Goal: Transaction & Acquisition: Purchase product/service

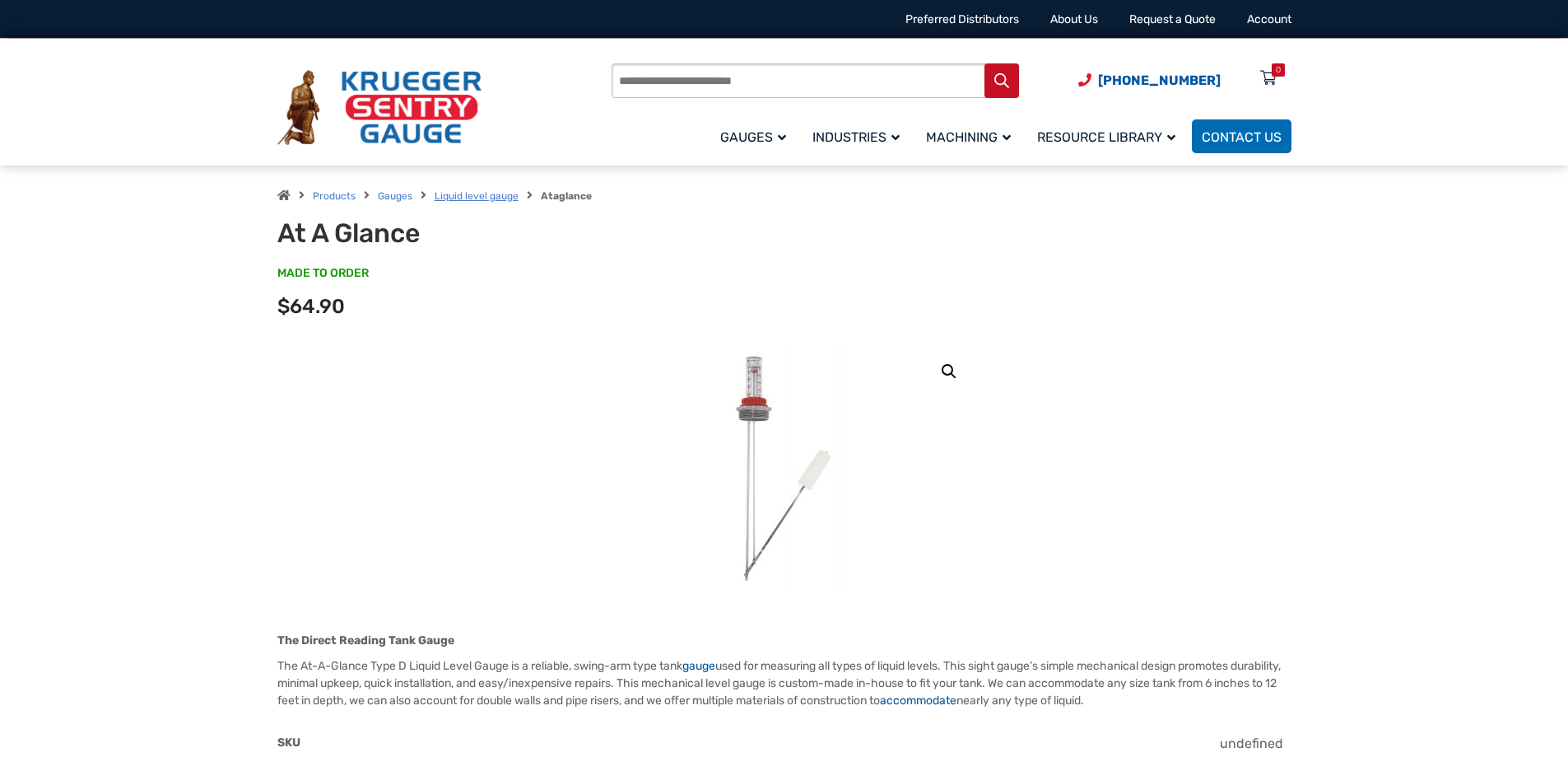
click at [492, 195] on link "Liquid level gauge" at bounding box center [476, 196] width 84 height 12
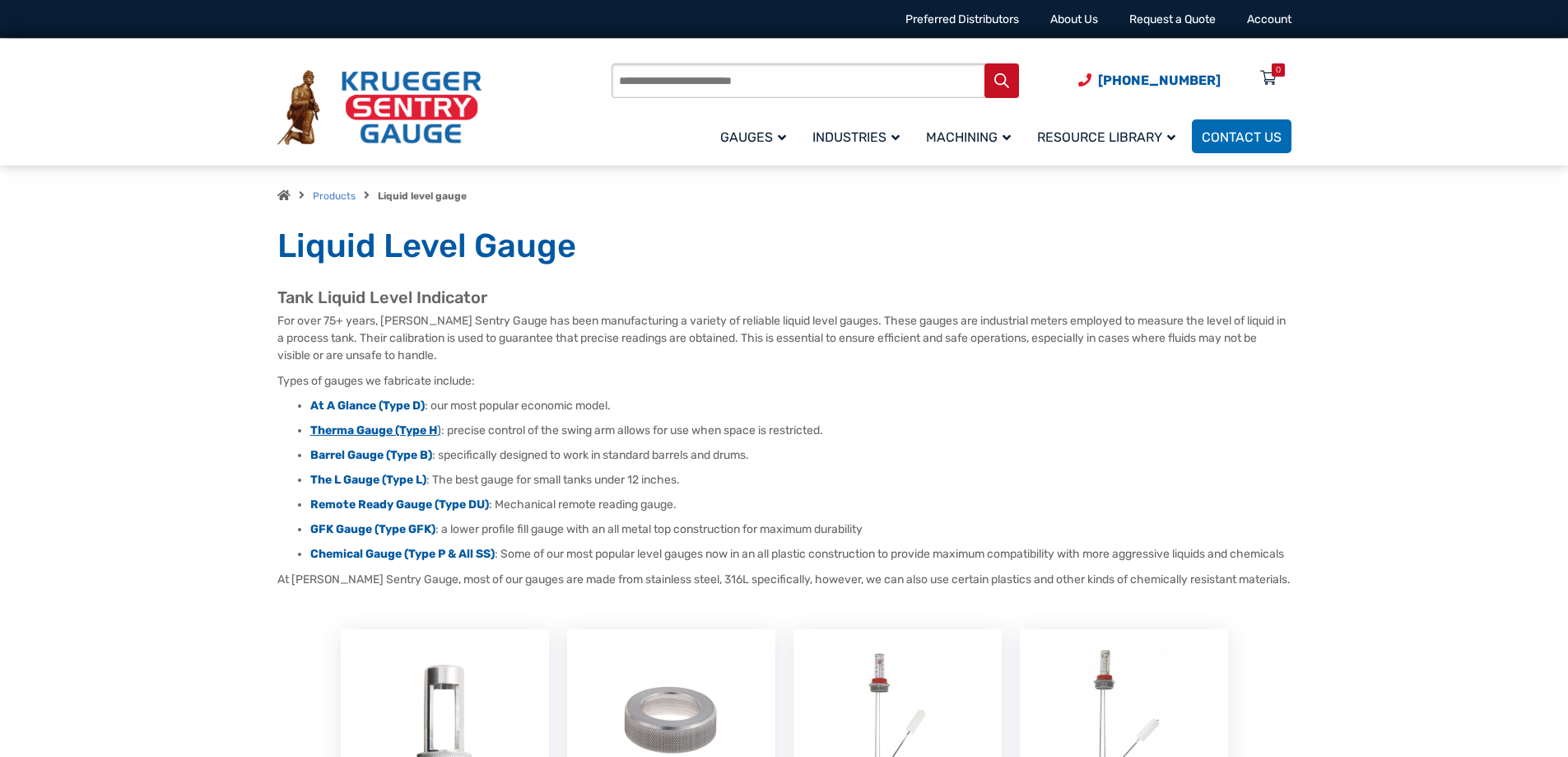
click at [350, 429] on strong "Therma Gauge (Type H" at bounding box center [374, 430] width 127 height 14
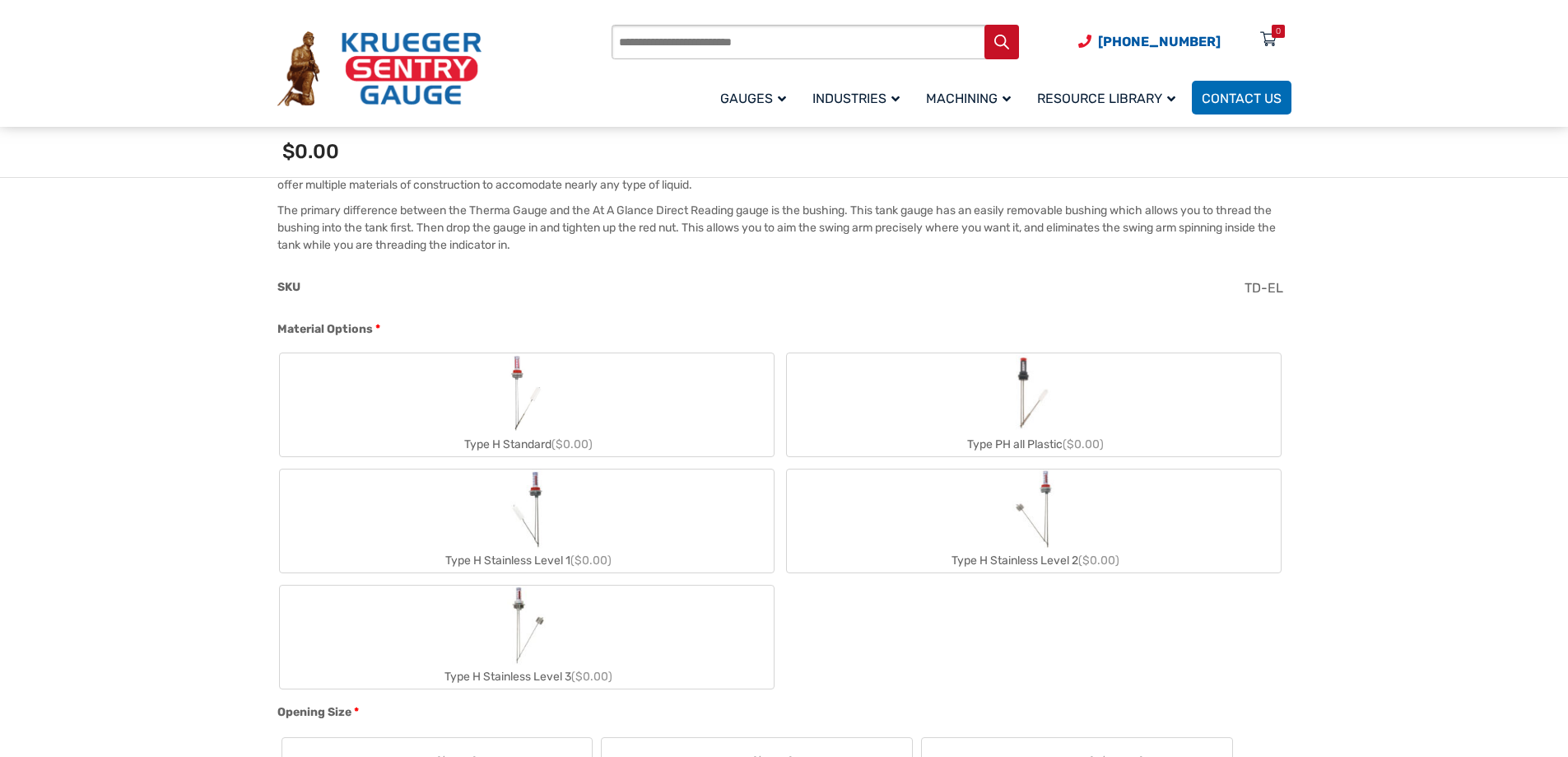
scroll to position [576, 0]
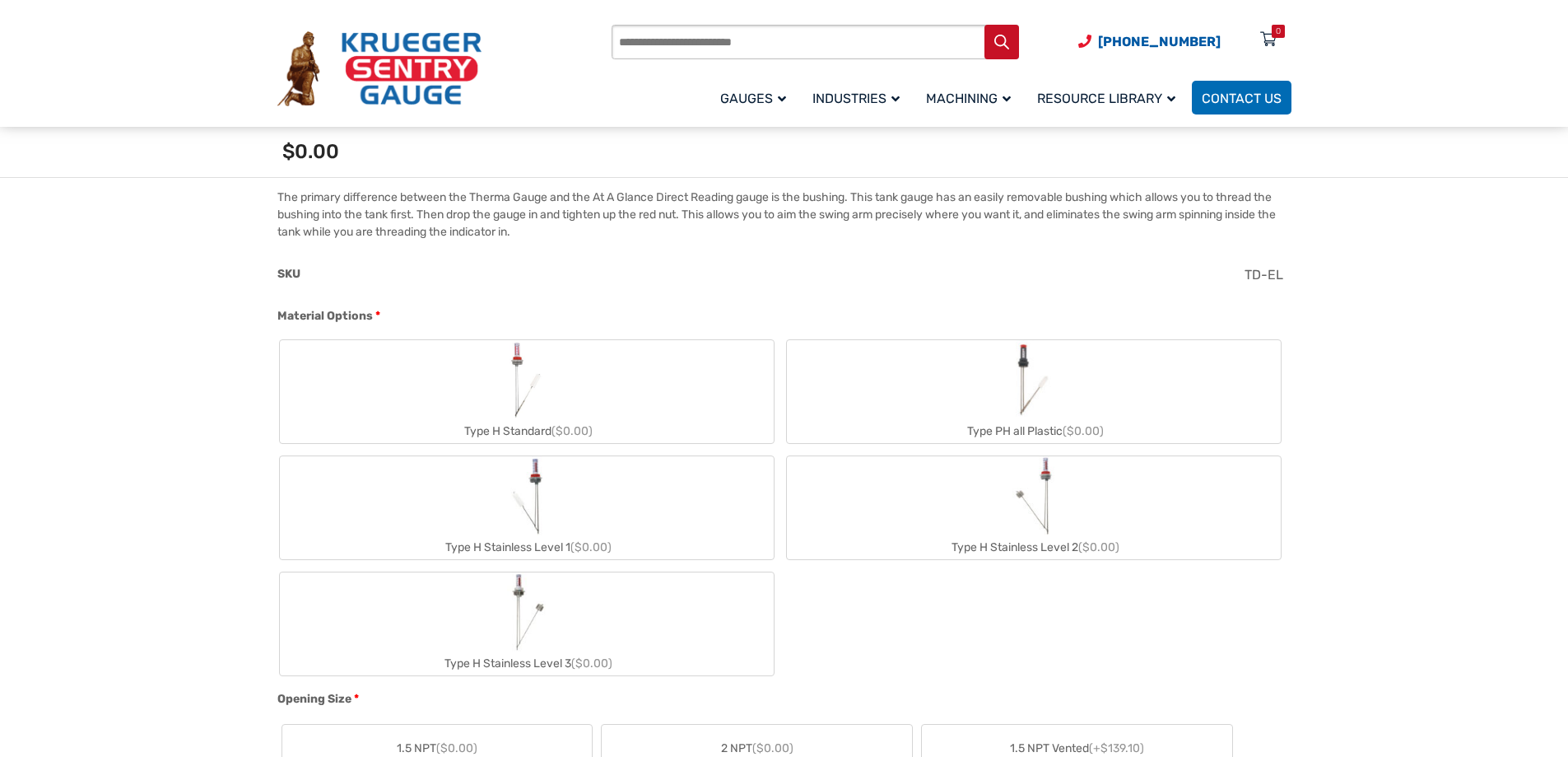
click at [357, 412] on label "Type H Standard ($0.00)" at bounding box center [527, 392] width 494 height 103
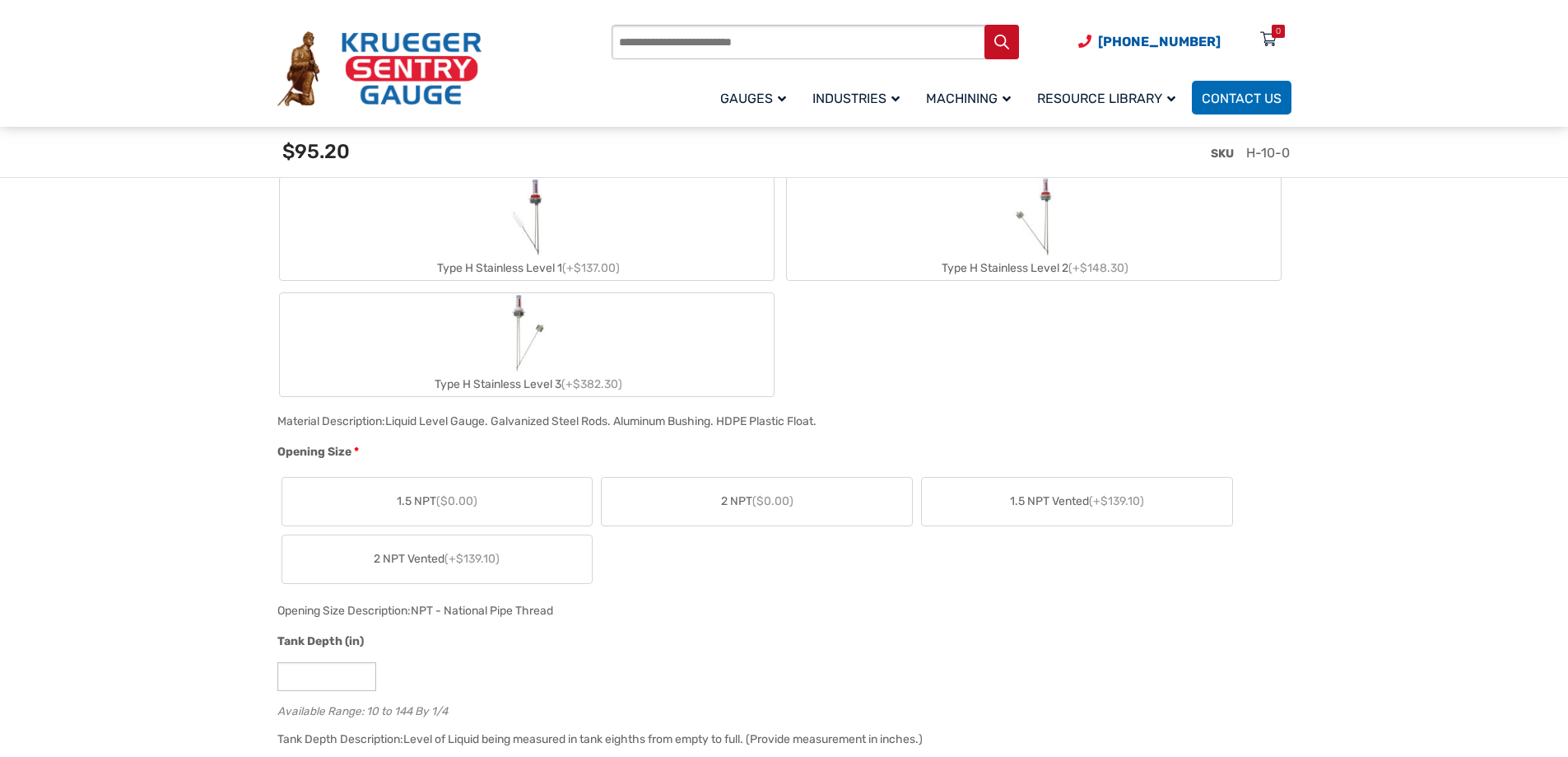
scroll to position [906, 0]
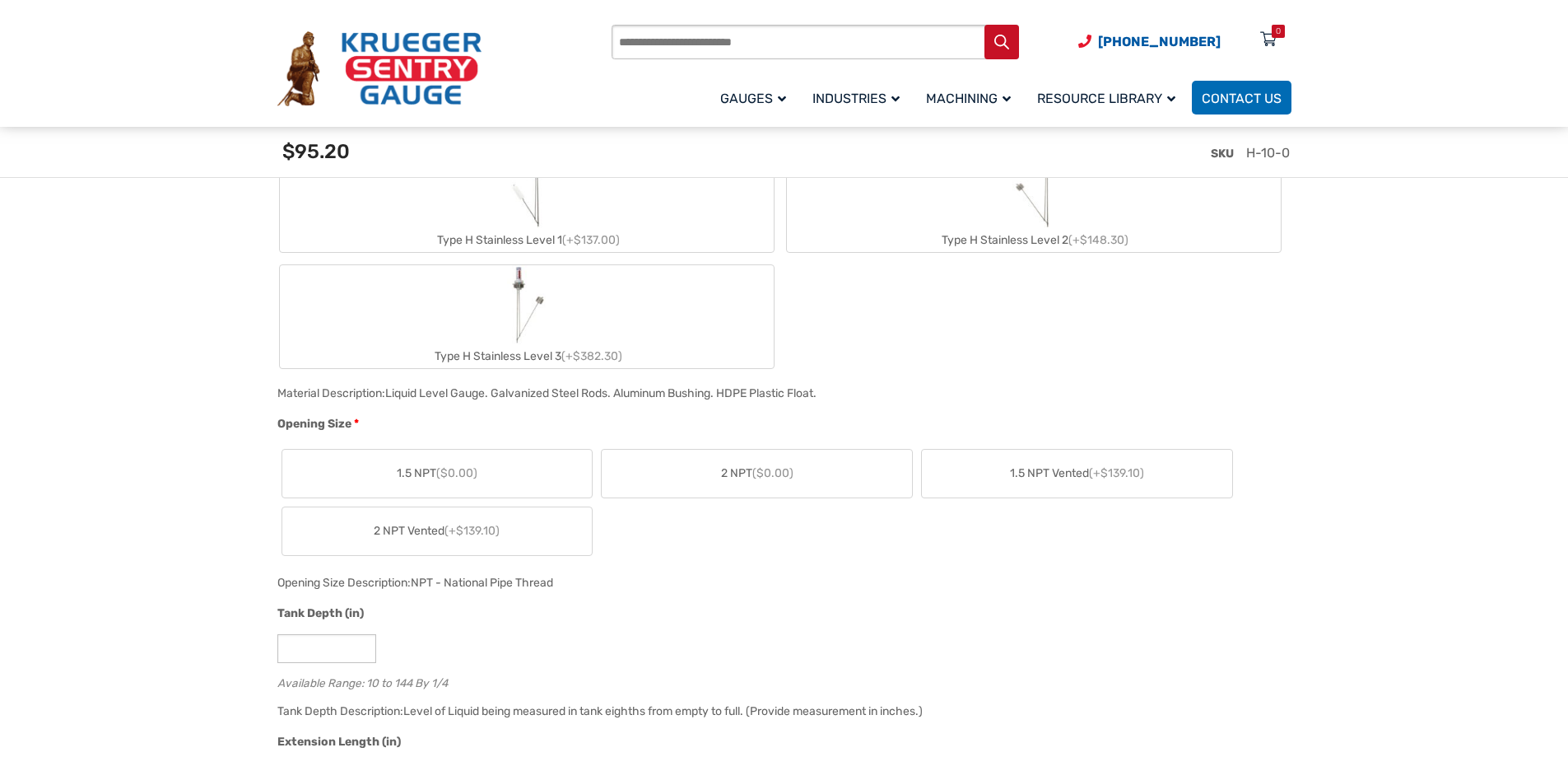
click at [388, 477] on label "1.5 NPT ($0.00)" at bounding box center [437, 474] width 310 height 47
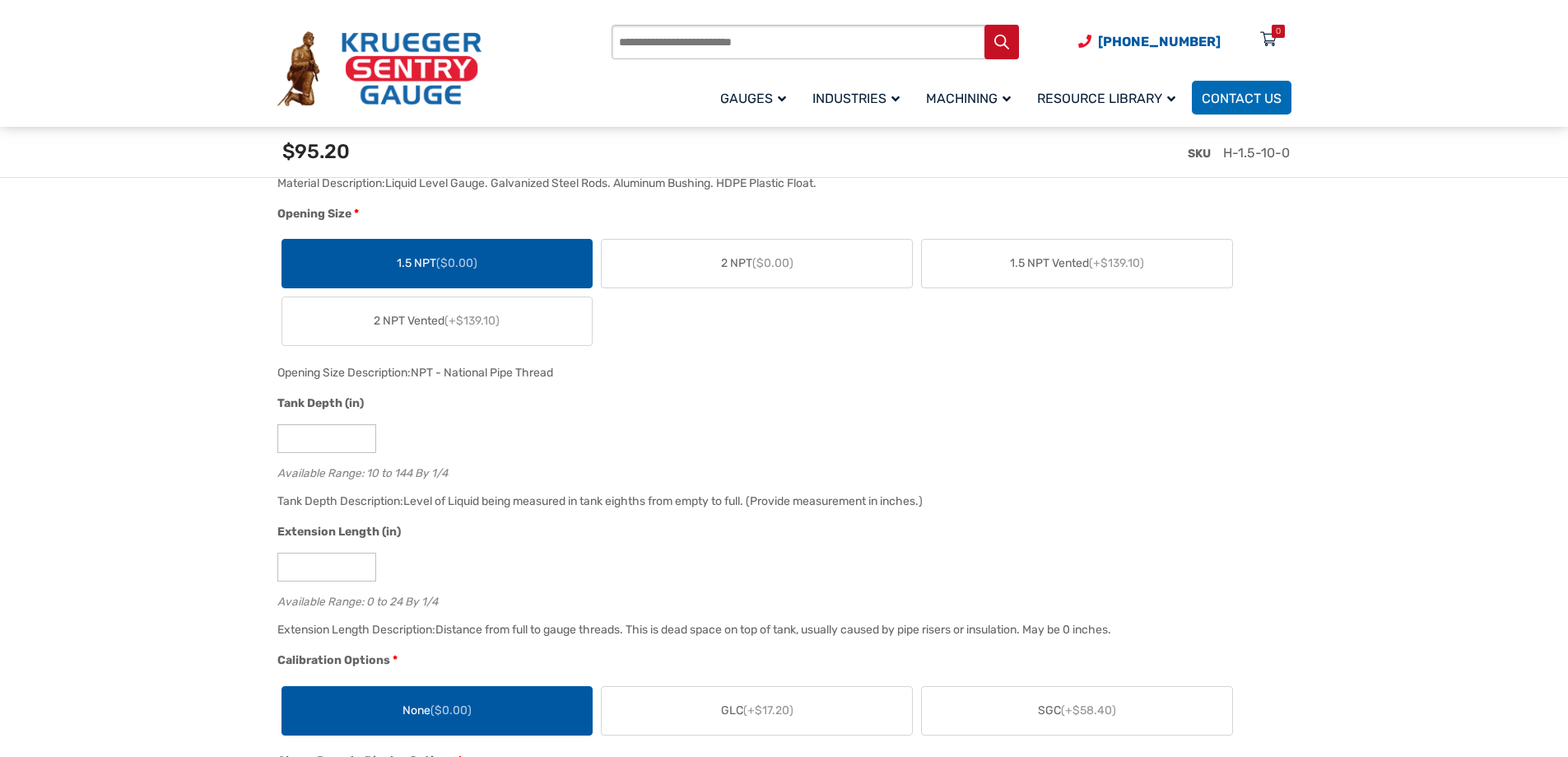
scroll to position [1153, 0]
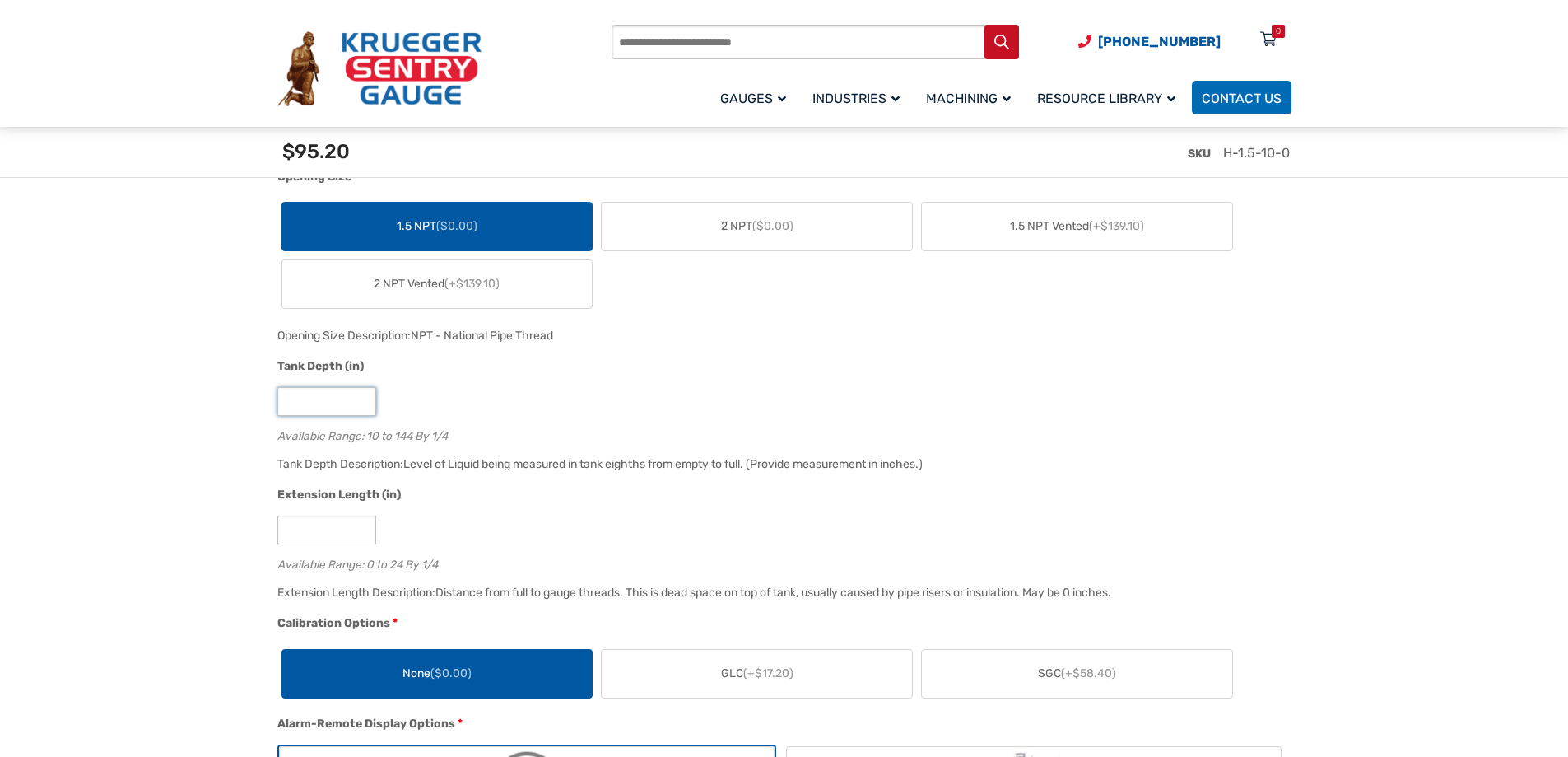
drag, startPoint x: 308, startPoint y: 403, endPoint x: 206, endPoint y: 411, distance: 102.3
type input "**"
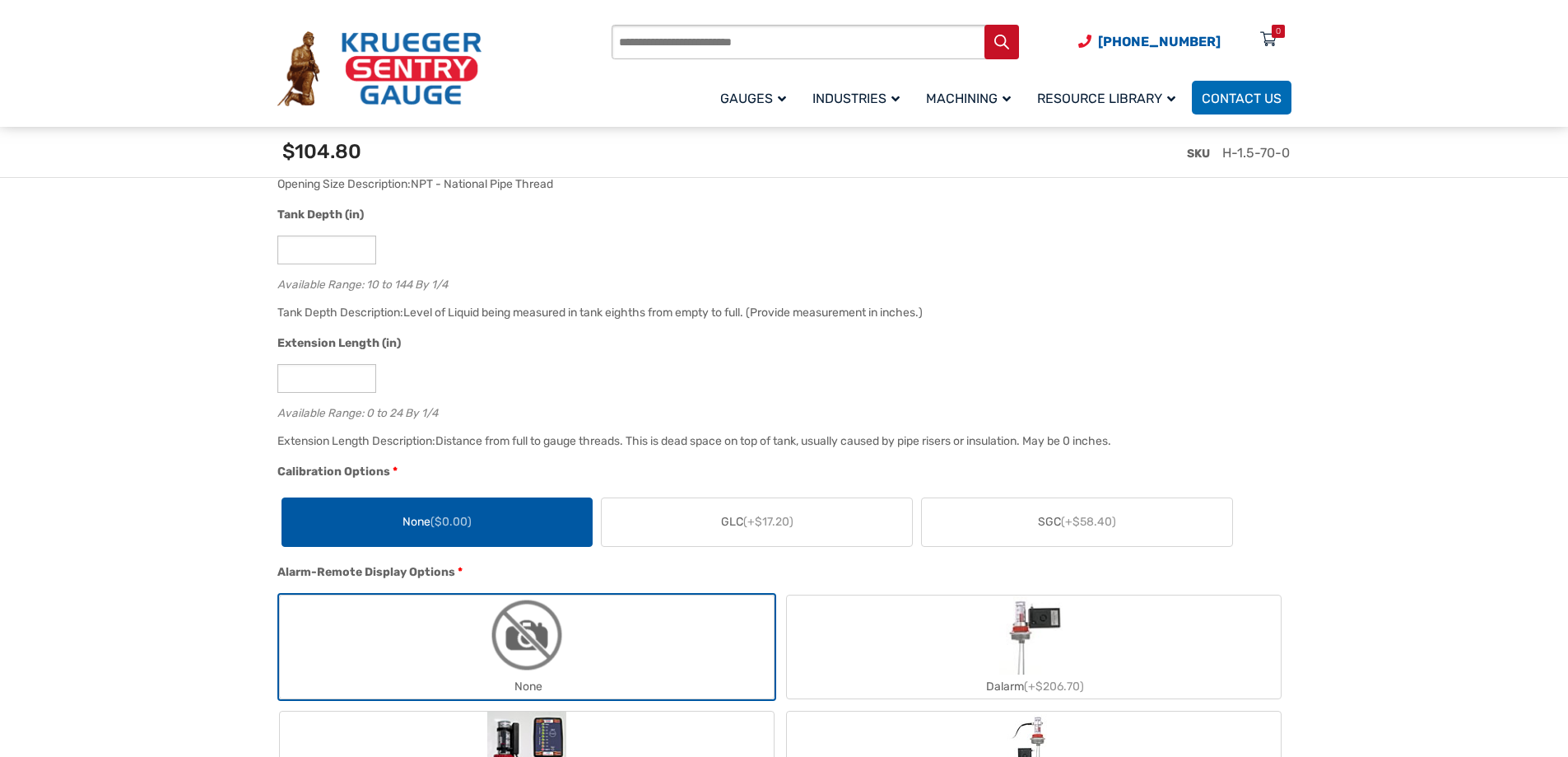
scroll to position [1318, 0]
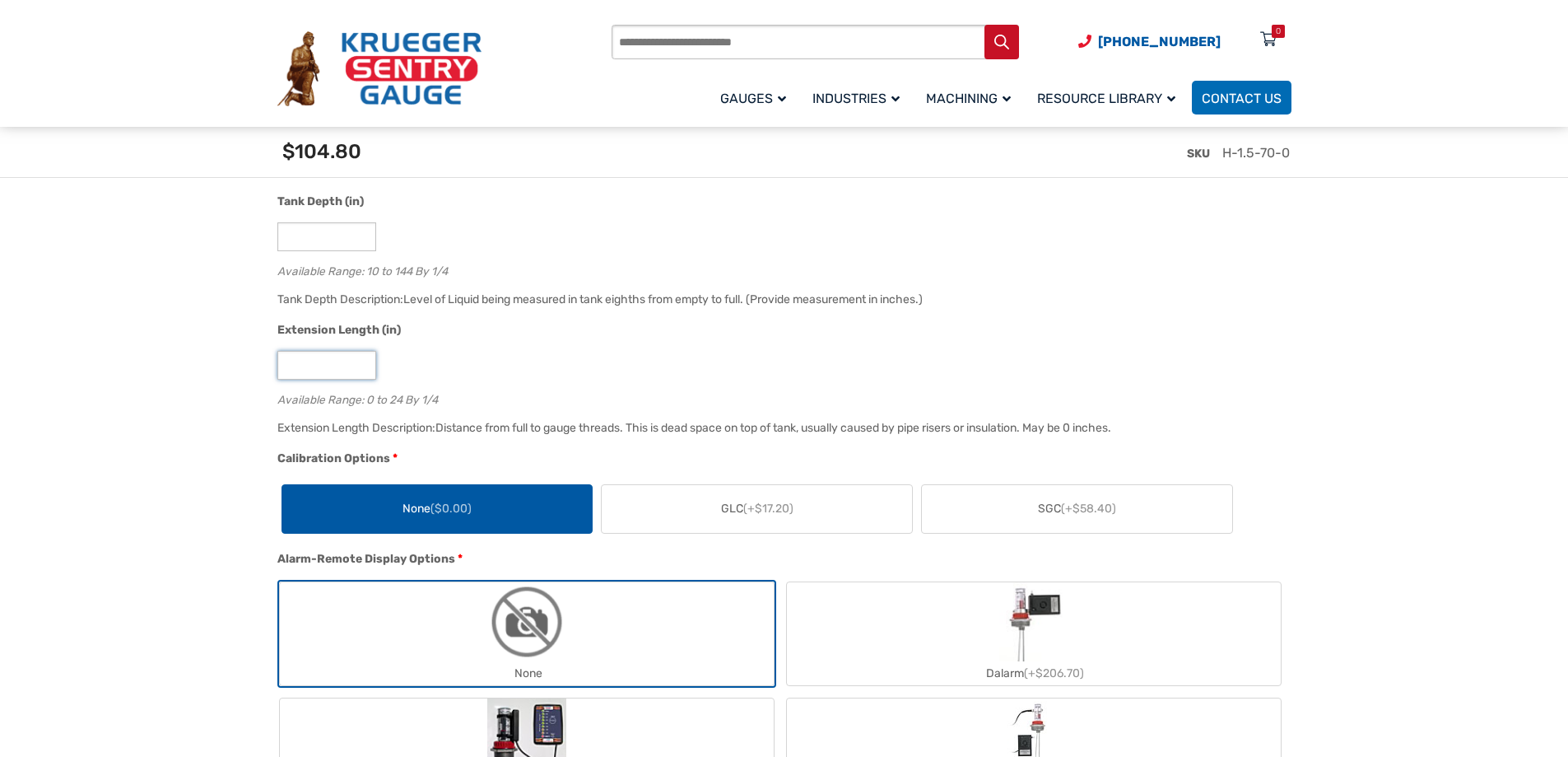
drag, startPoint x: 309, startPoint y: 370, endPoint x: 270, endPoint y: 376, distance: 39.5
type input "*"
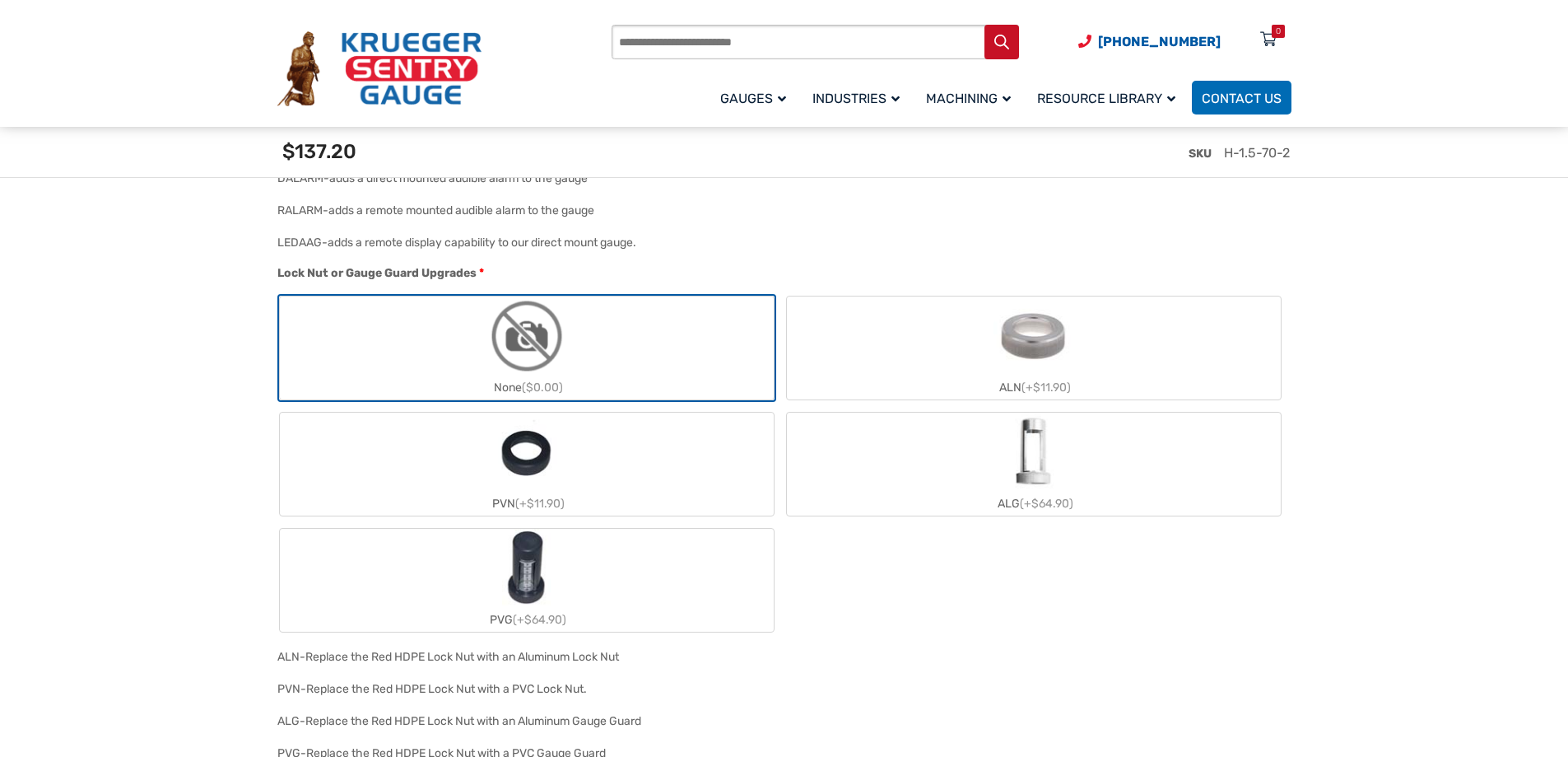
scroll to position [1976, 0]
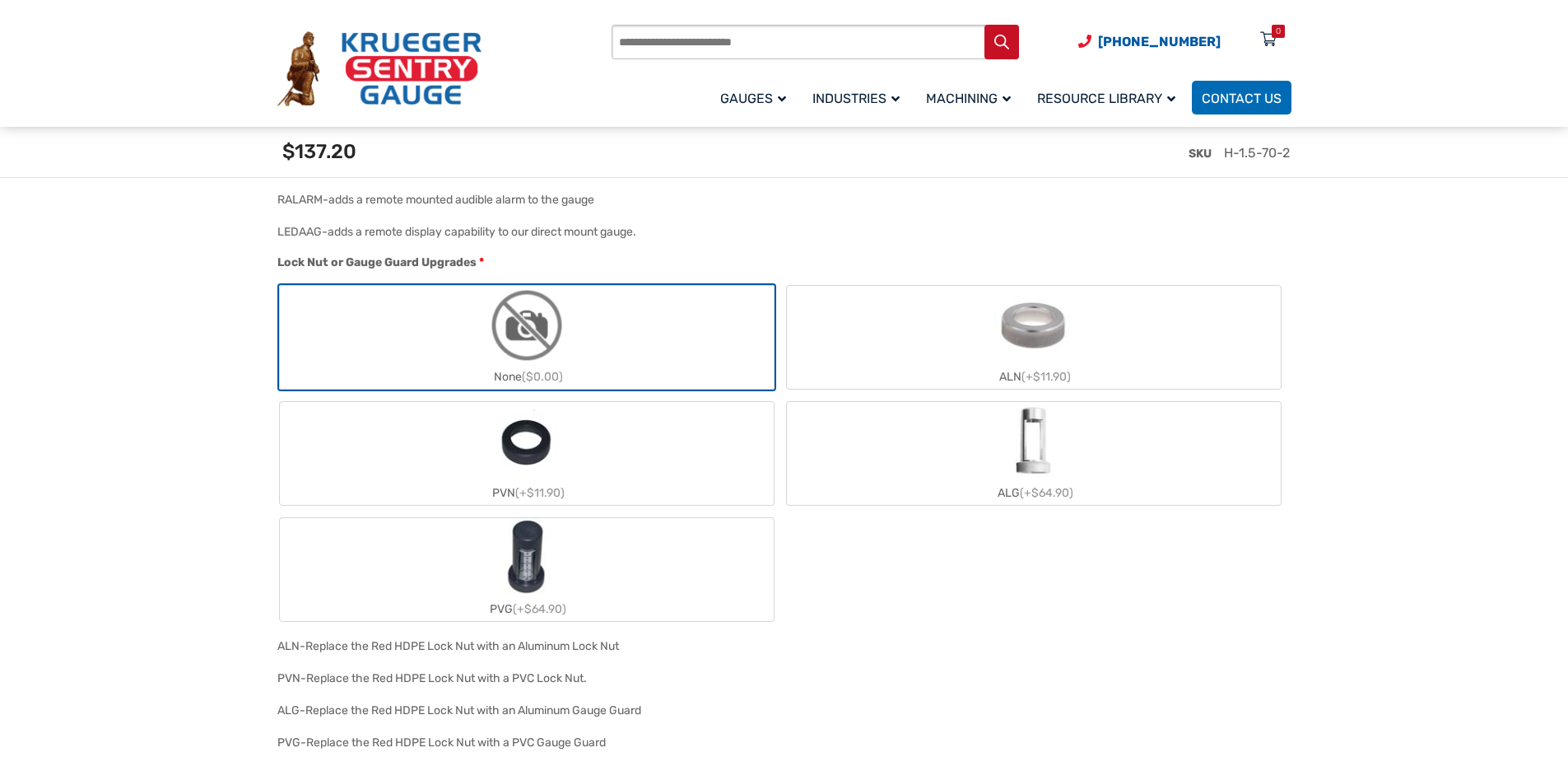
click at [567, 563] on label "PVG (+$64.90)" at bounding box center [527, 569] width 494 height 103
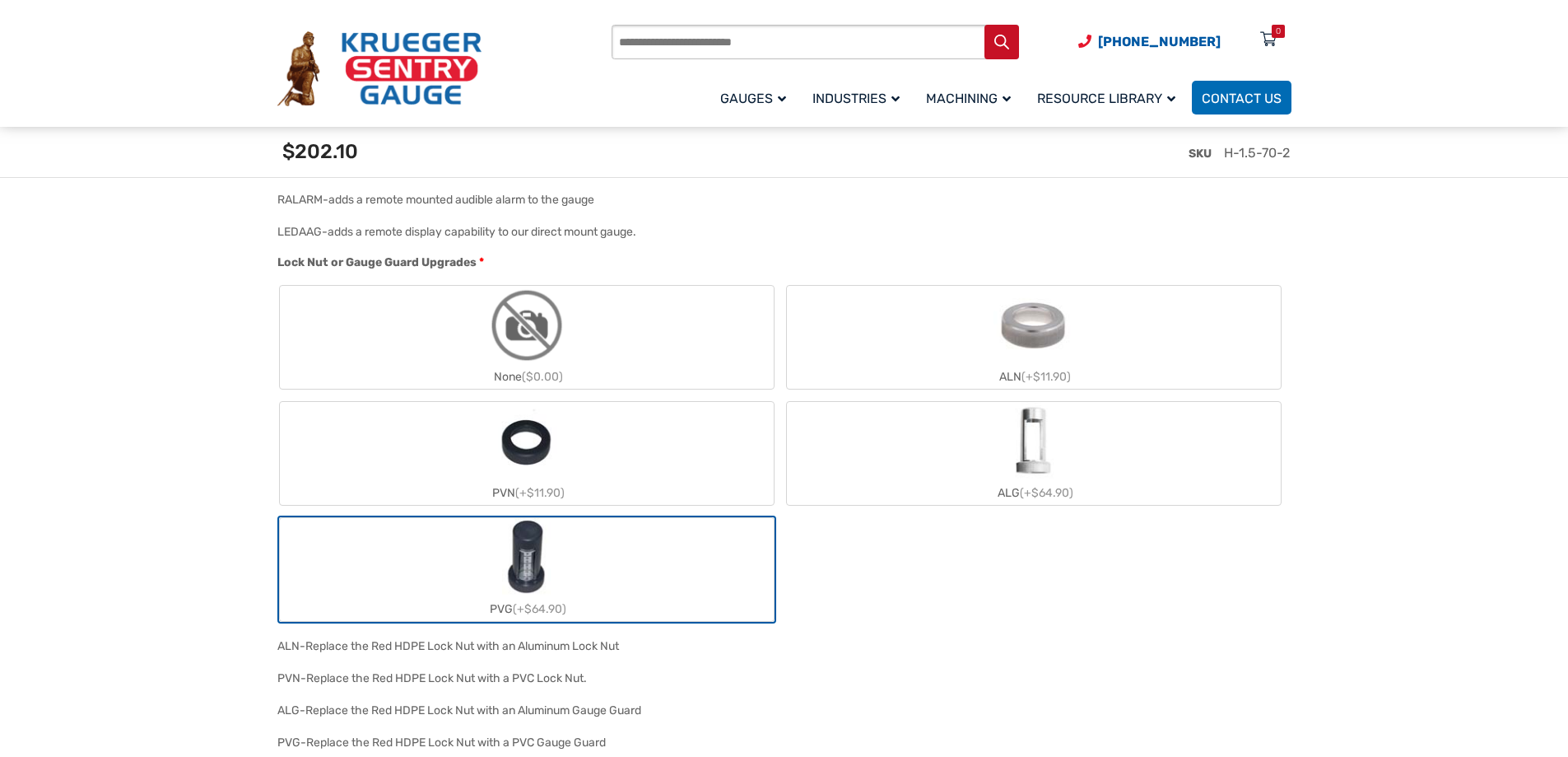
click at [889, 447] on label "ALG (+$64.90)" at bounding box center [1034, 453] width 494 height 103
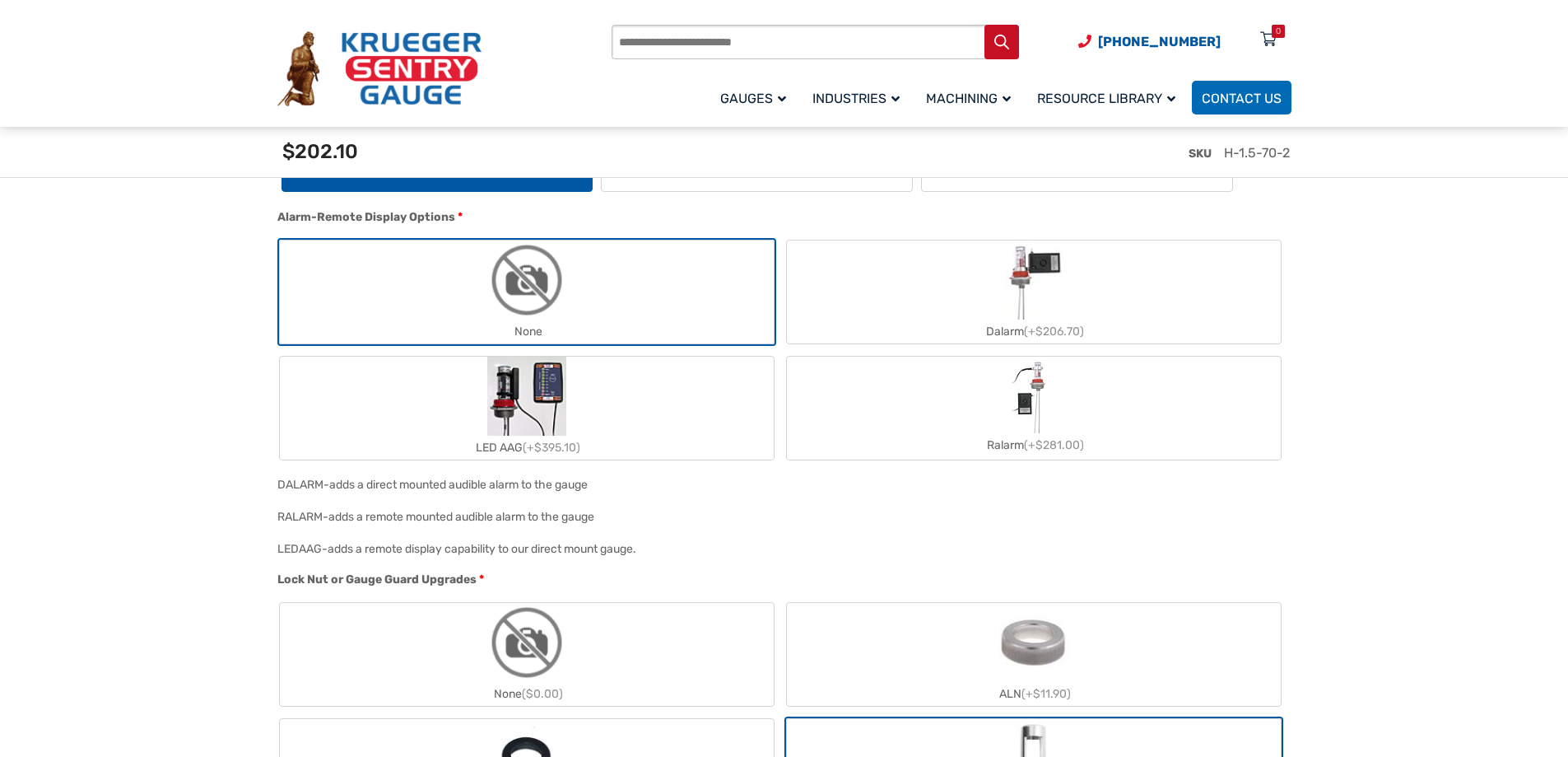
scroll to position [1565, 0]
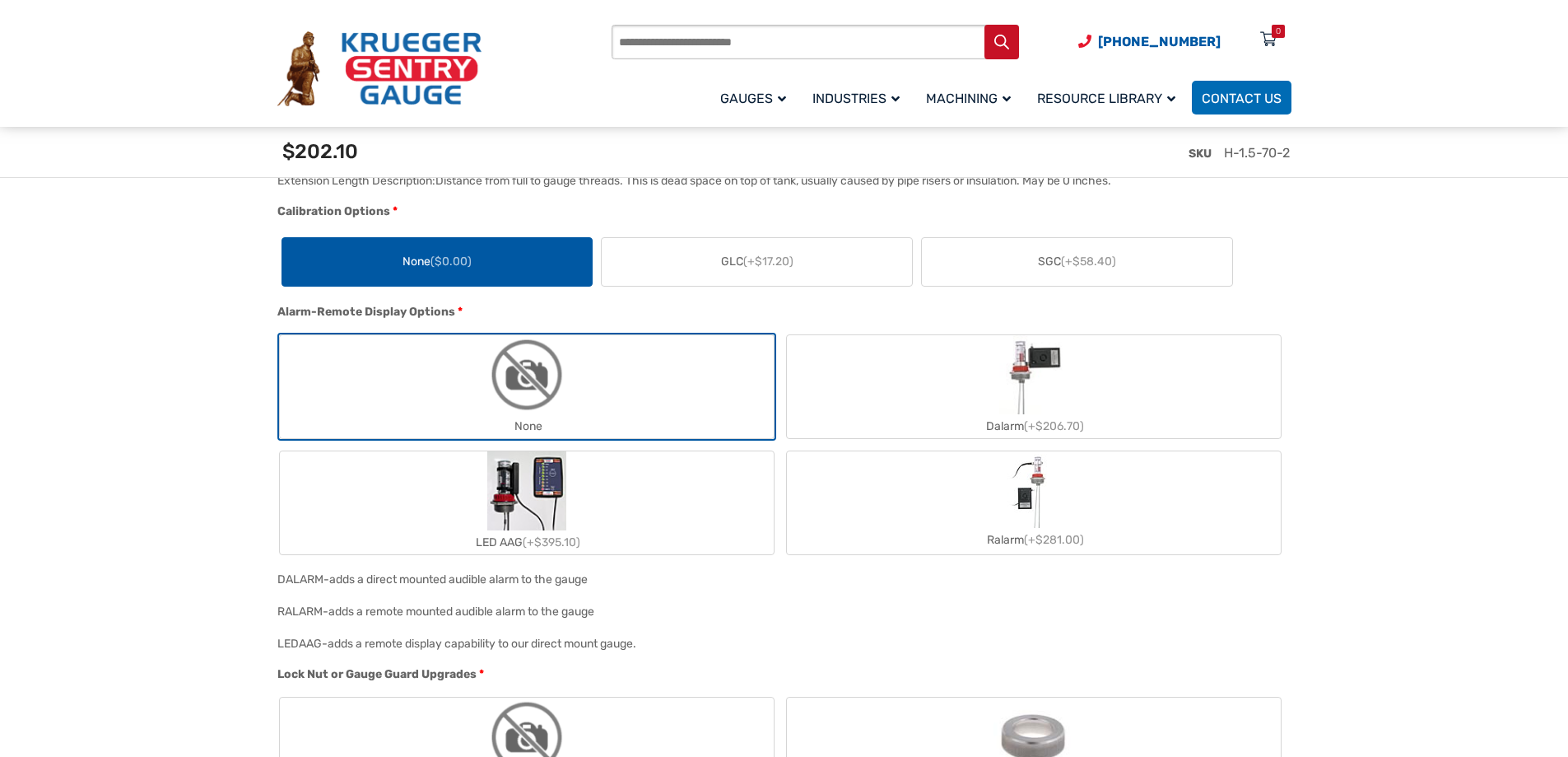
click at [541, 517] on img "LED AAG" at bounding box center [526, 490] width 79 height 79
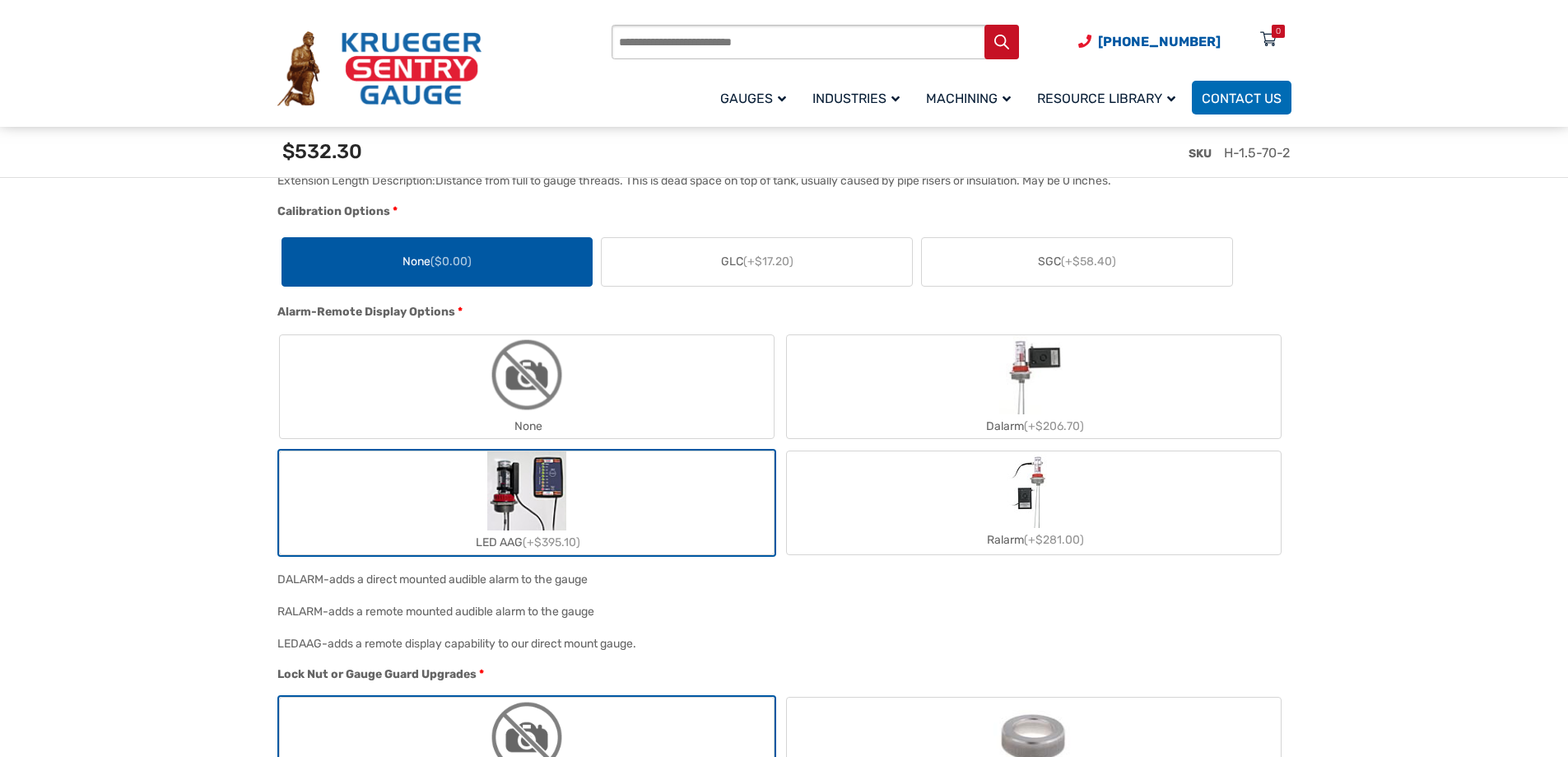
click at [1058, 402] on img "Dalarm" at bounding box center [1033, 374] width 69 height 79
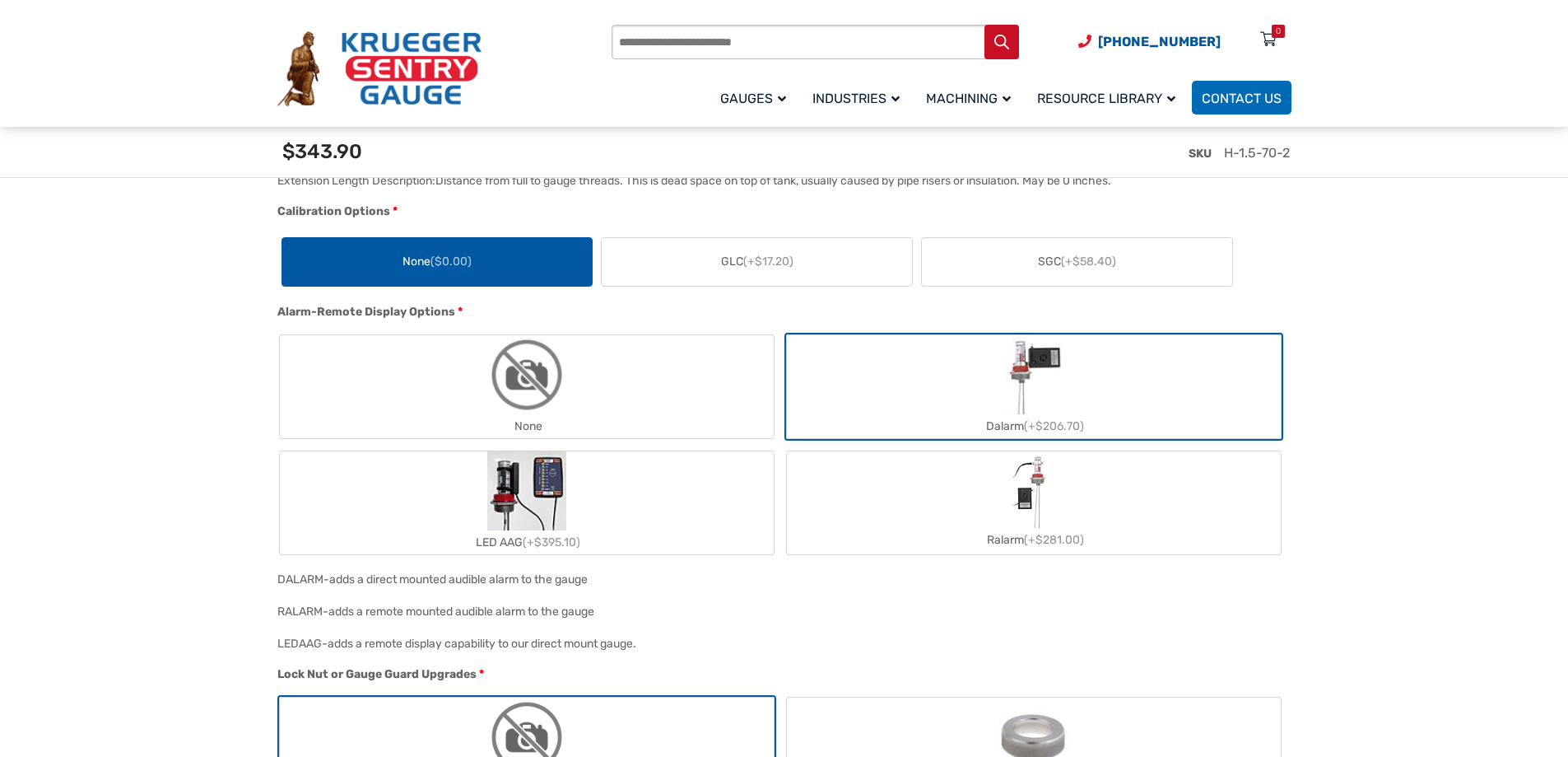
click at [961, 532] on div "Ralarm (+$281.00)" at bounding box center [1034, 540] width 494 height 24
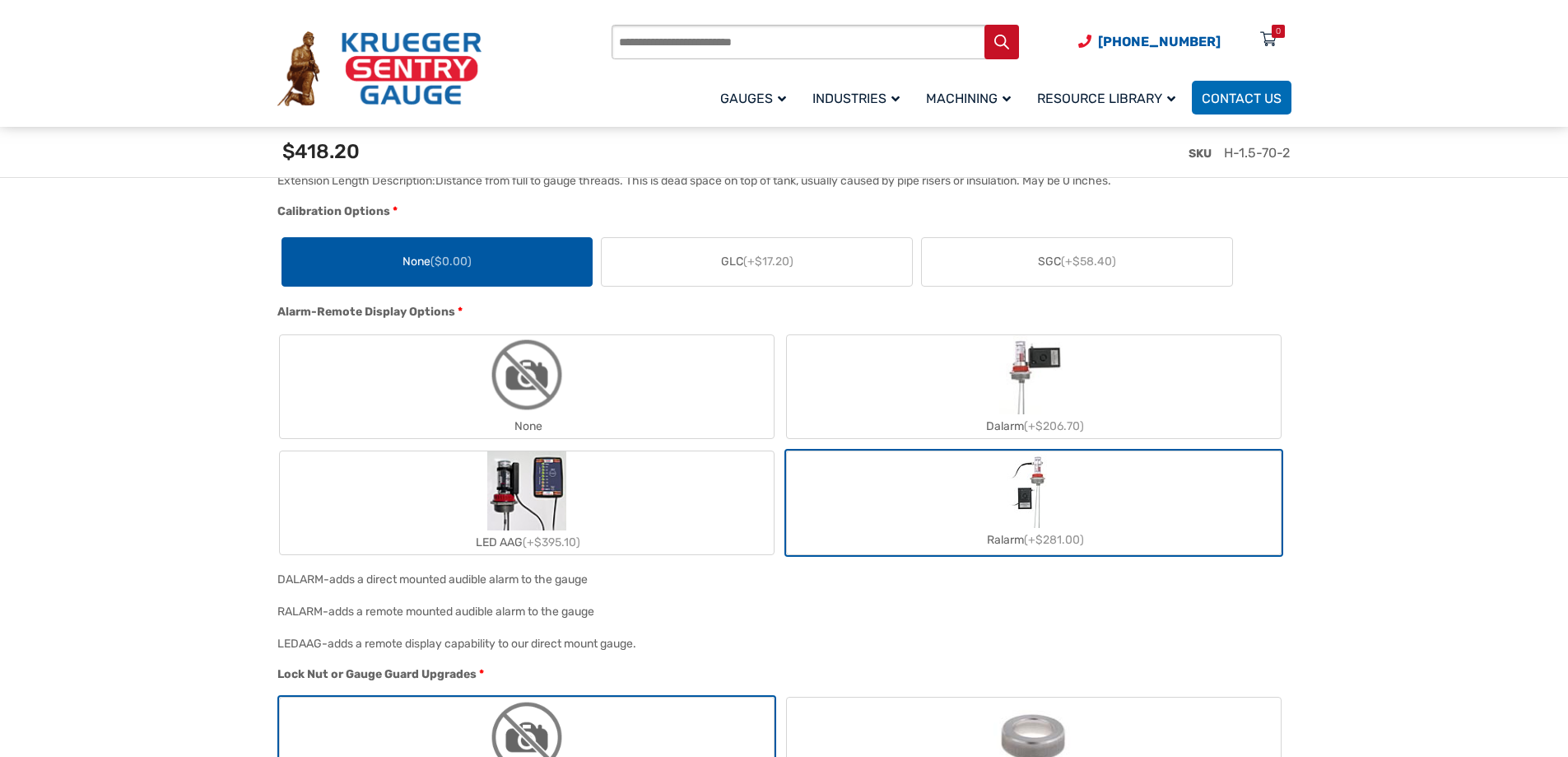
scroll to position [1647, 0]
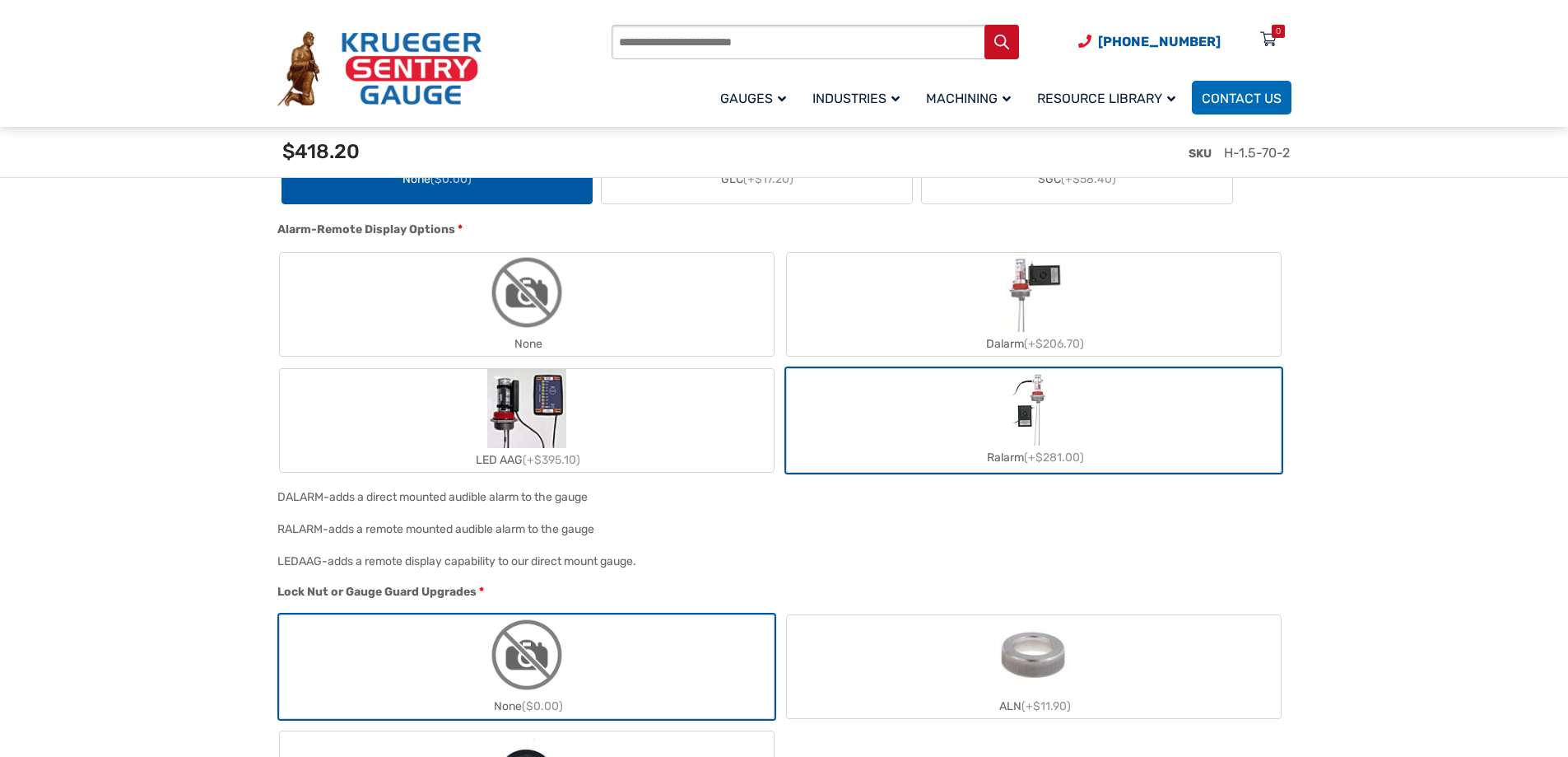
click at [563, 303] on img "None" at bounding box center [526, 292] width 79 height 79
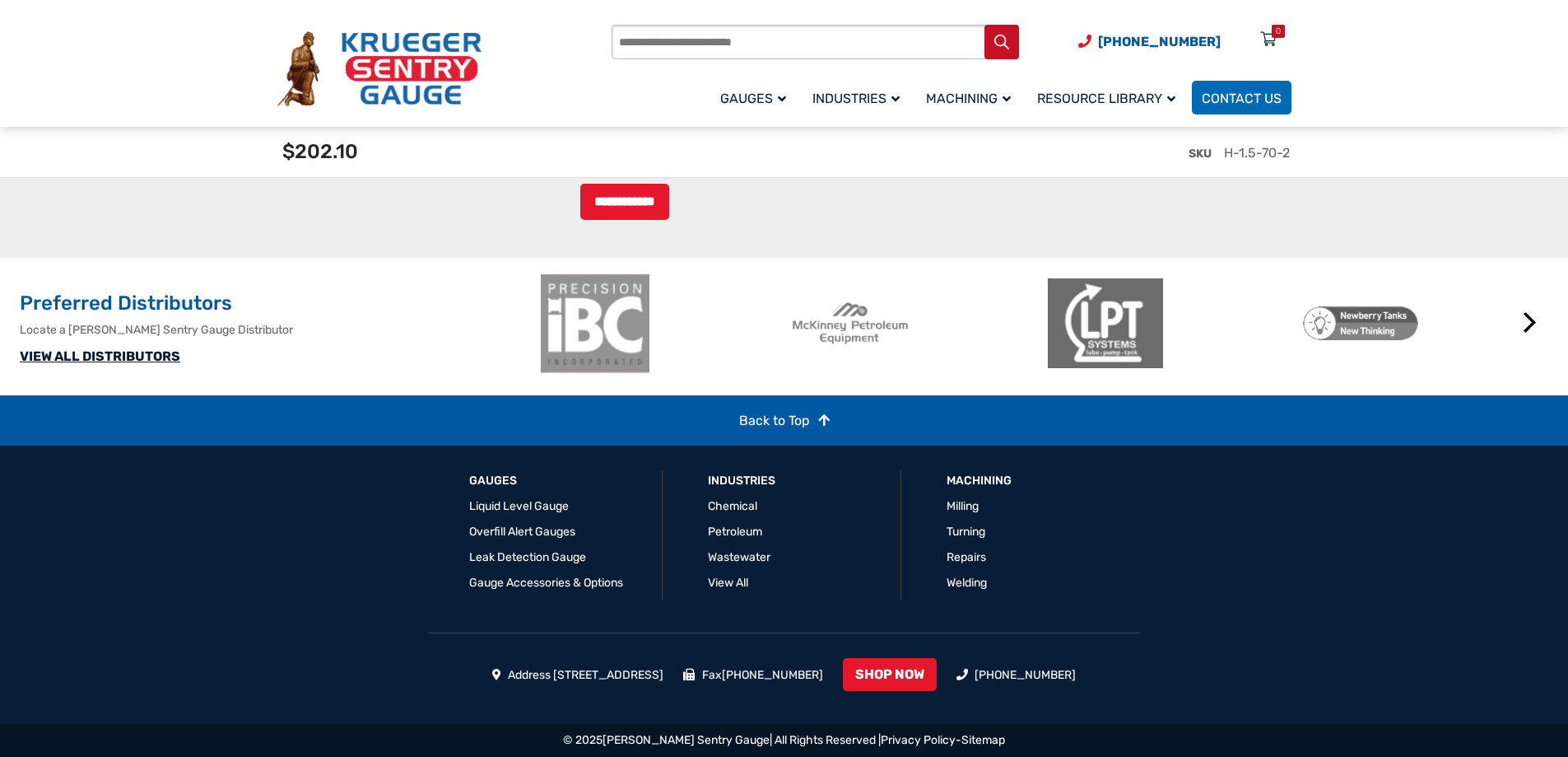
scroll to position [3903, 0]
